Goal: Task Accomplishment & Management: Manage account settings

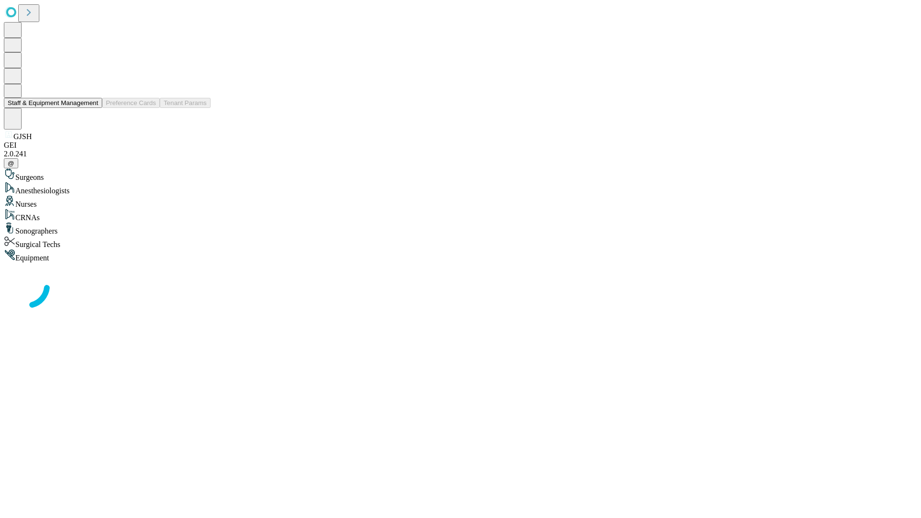
click at [92, 108] on button "Staff & Equipment Management" at bounding box center [53, 103] width 98 height 10
